Goal: Task Accomplishment & Management: Complete application form

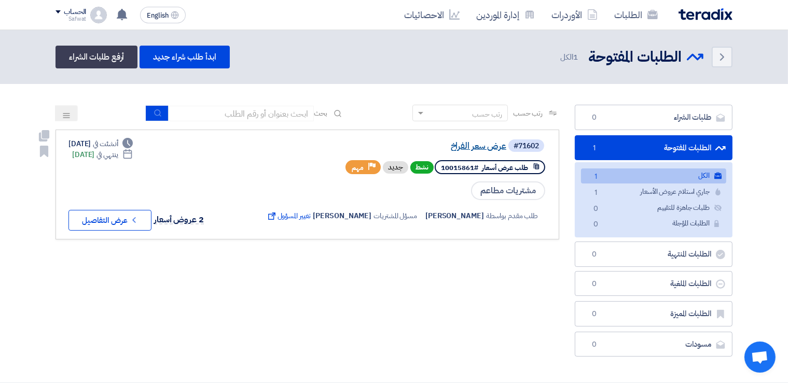
click at [473, 147] on link "عرض سعر الفراخ" at bounding box center [403, 146] width 208 height 9
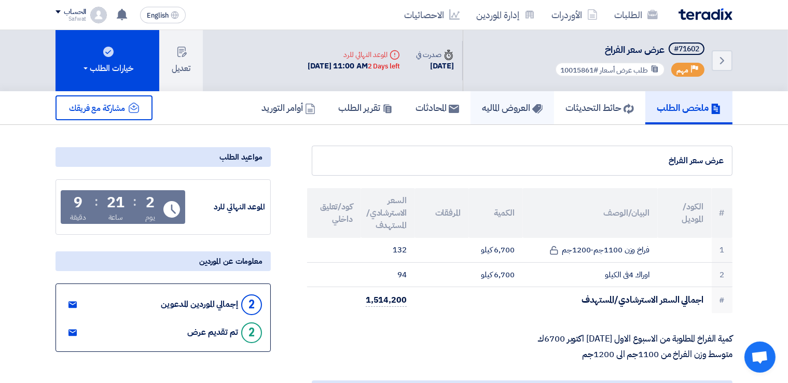
click at [498, 113] on h5 "العروض الماليه" at bounding box center [512, 108] width 61 height 12
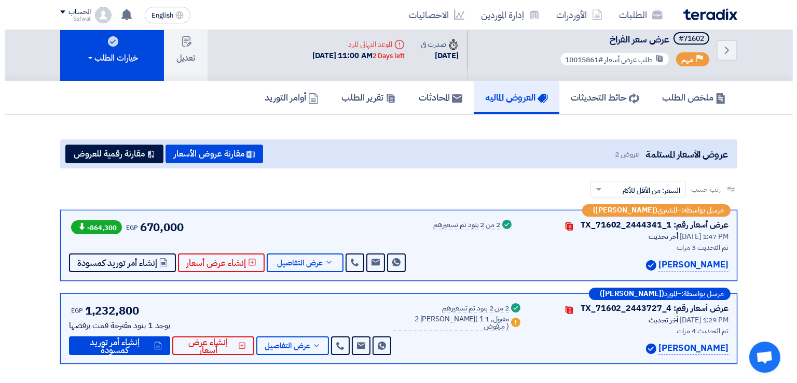
scroll to position [10, 0]
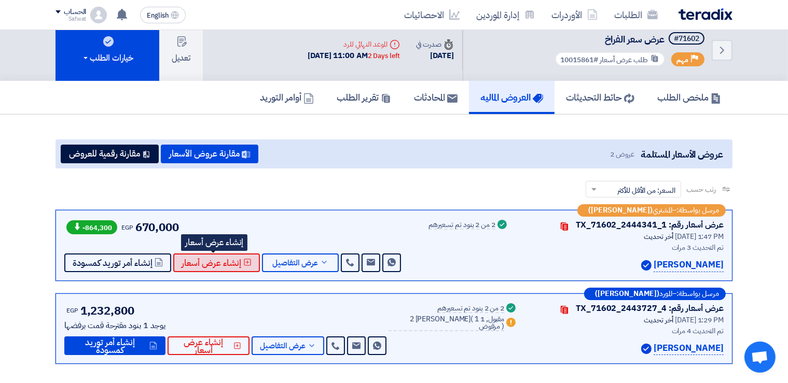
click at [221, 259] on span "إنشاء عرض أسعار" at bounding box center [212, 263] width 60 height 8
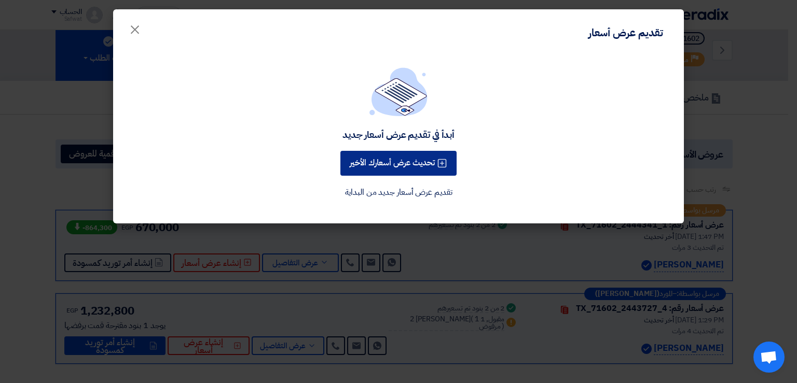
click at [414, 166] on button "تحديث عرض أسعارك الأخير" at bounding box center [398, 163] width 116 height 25
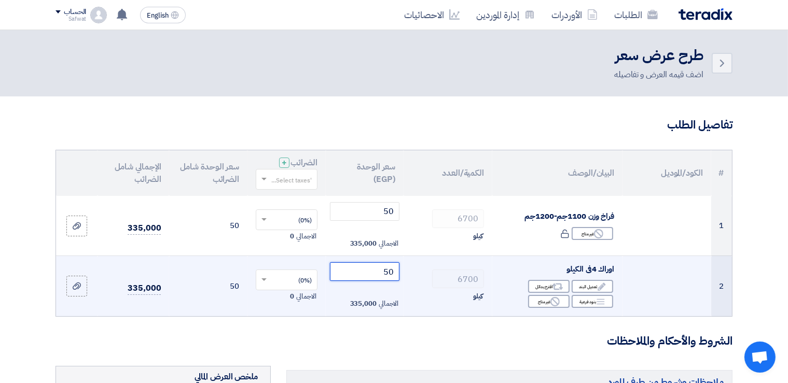
click at [385, 267] on input "50" at bounding box center [365, 272] width 70 height 19
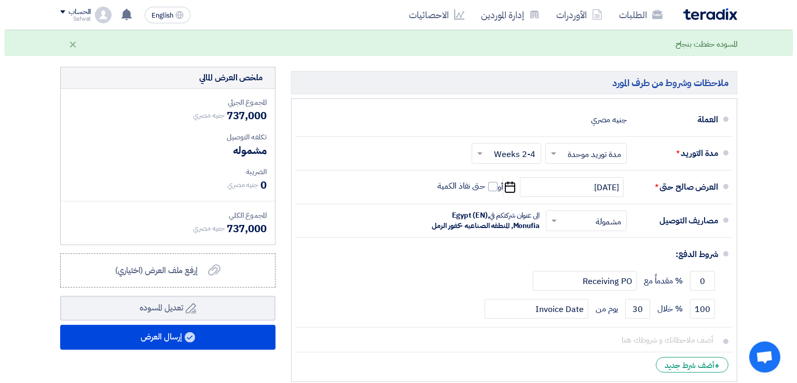
scroll to position [301, 0]
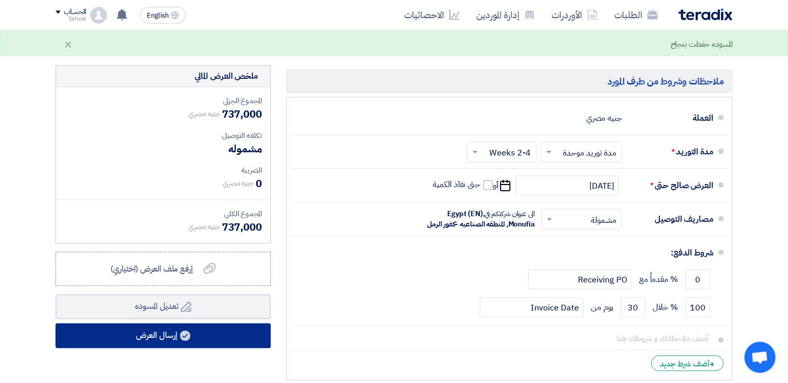
type input "60"
click at [234, 340] on button "إرسال العرض" at bounding box center [163, 336] width 215 height 25
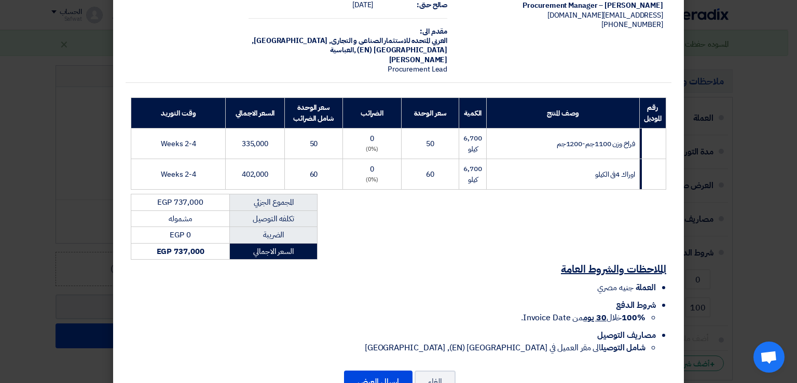
scroll to position [70, 0]
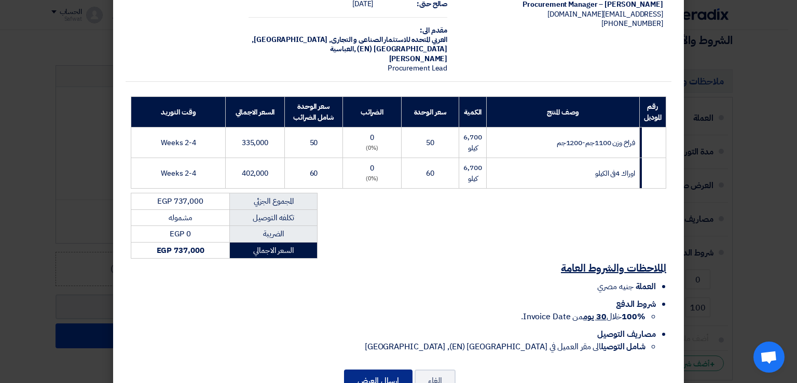
click at [402, 372] on button "إرسال العرض" at bounding box center [378, 381] width 68 height 23
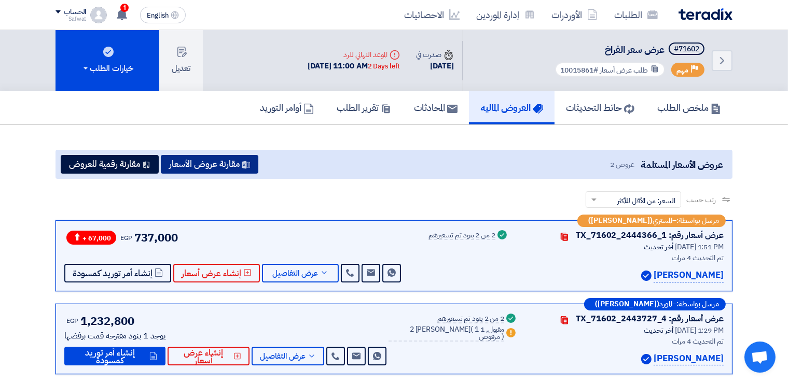
click at [201, 160] on button "مقارنة عروض الأسعار" at bounding box center [210, 164] width 98 height 19
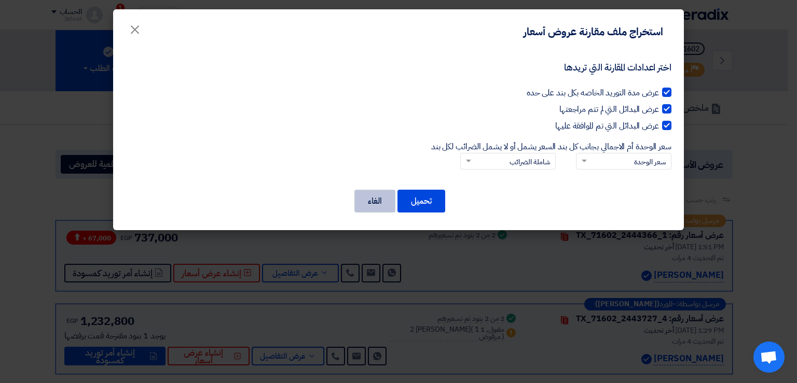
click at [385, 200] on button "الغاء" at bounding box center [374, 201] width 41 height 23
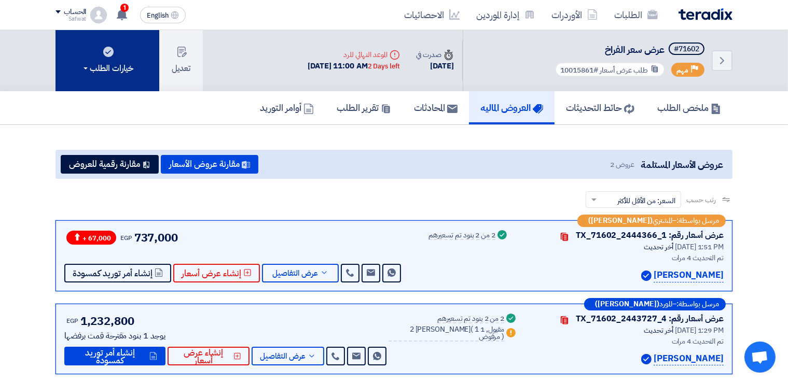
click at [86, 68] on span at bounding box center [86, 68] width 4 height 2
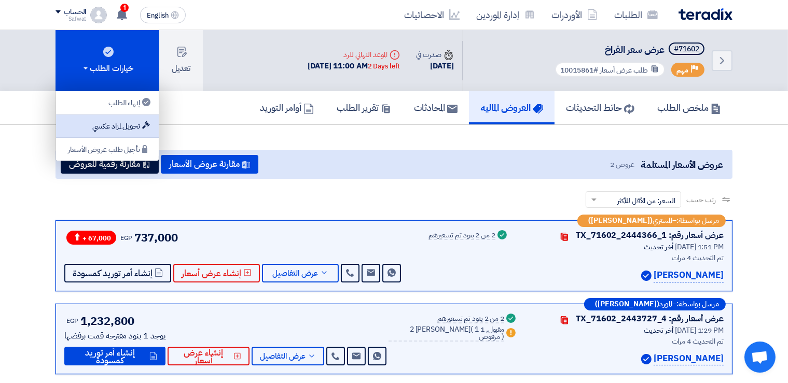
click at [119, 134] on link "تحويل لمزاد عكسي" at bounding box center [107, 126] width 103 height 23
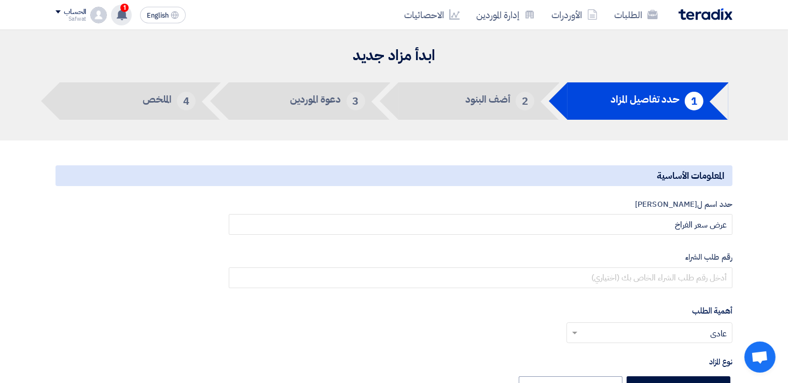
click at [127, 11] on span "1" at bounding box center [124, 8] width 8 height 8
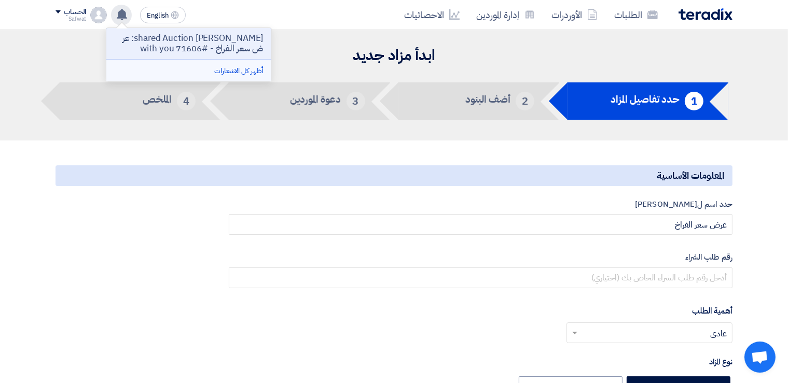
click at [194, 71] on li "أظهر كل الاشعارات" at bounding box center [188, 71] width 165 height 22
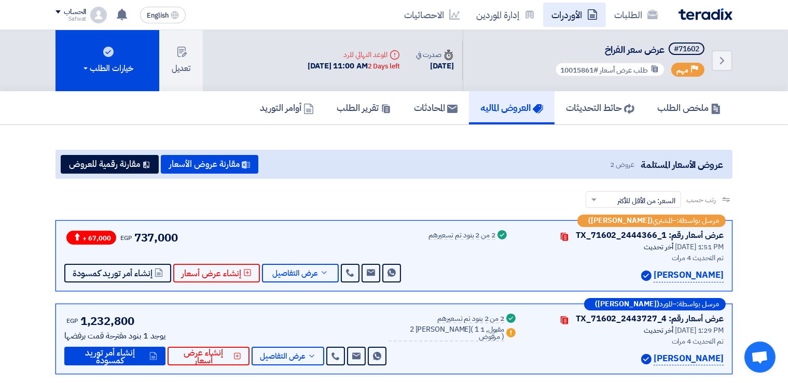
click at [586, 14] on link "الأوردرات" at bounding box center [574, 15] width 63 height 24
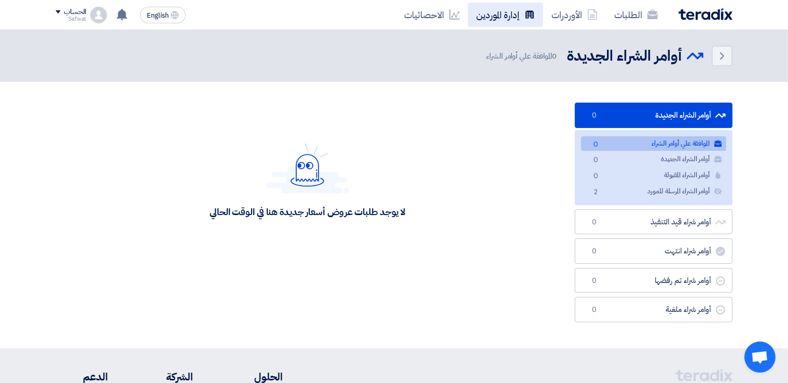
click at [494, 20] on link "إدارة الموردين" at bounding box center [505, 15] width 75 height 24
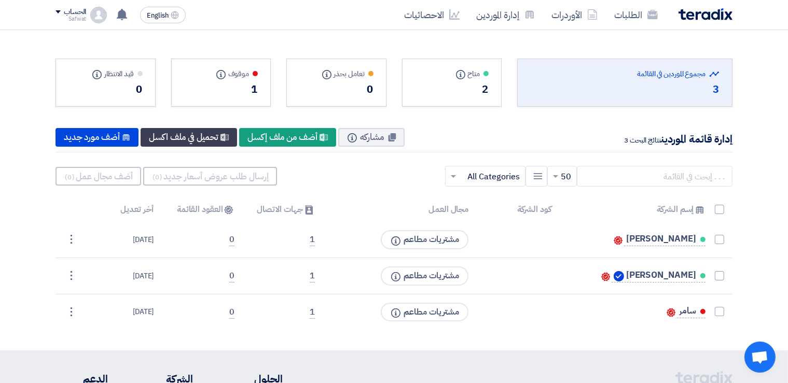
click at [678, 75] on div "Total Suppliers in this list مجموع الموردين في القائمة" at bounding box center [624, 73] width 189 height 11
